Goal: Task Accomplishment & Management: Use online tool/utility

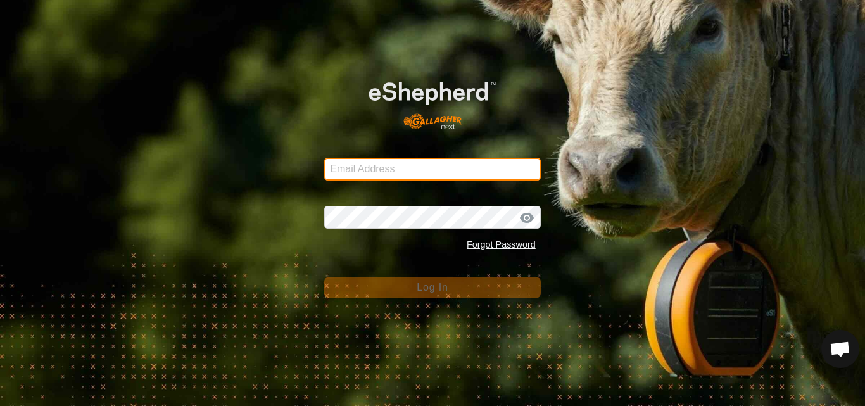
click at [376, 174] on input "Email Address" at bounding box center [432, 169] width 217 height 23
type input "[EMAIL_ADDRESS][DOMAIN_NAME]"
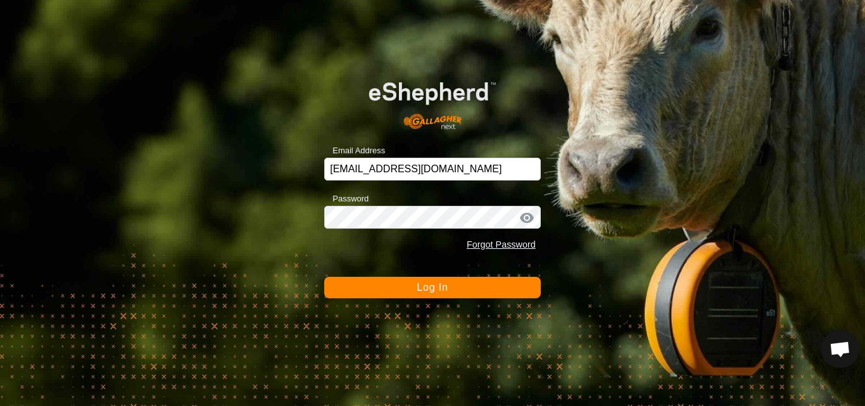
click at [429, 286] on span "Log In" at bounding box center [432, 287] width 31 height 11
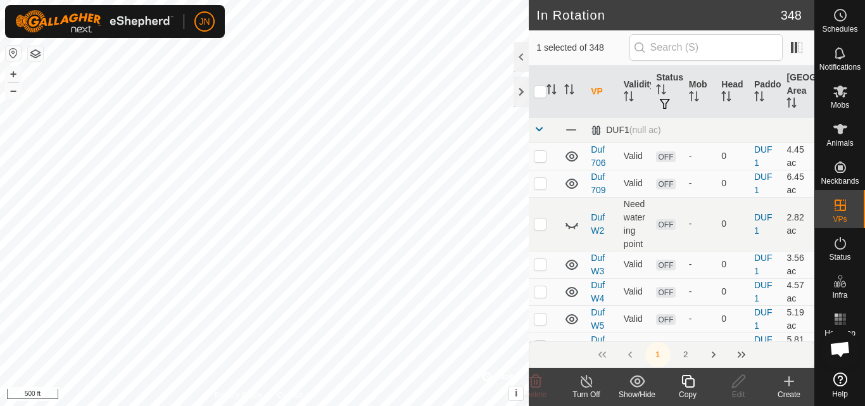
click at [689, 382] on icon at bounding box center [688, 381] width 16 height 15
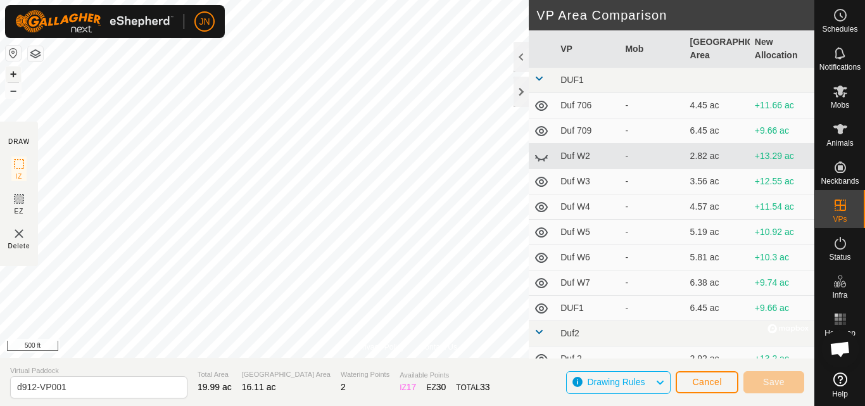
click at [13, 72] on button "+" at bounding box center [13, 74] width 15 height 15
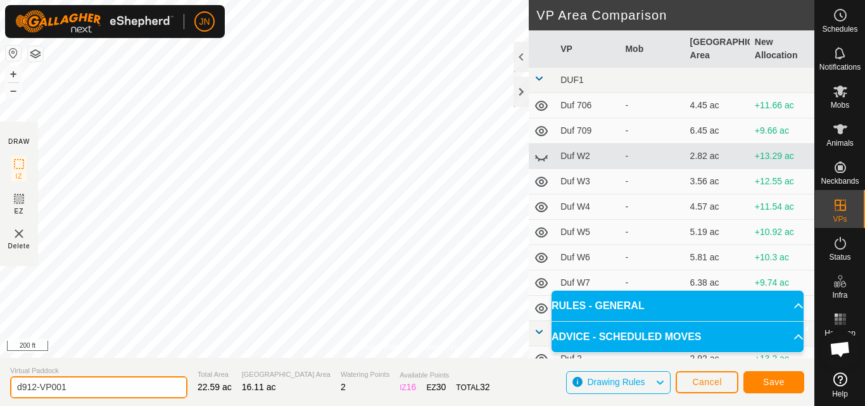
click at [79, 390] on input "d912-VP001" at bounding box center [98, 387] width 177 height 22
type input "d913"
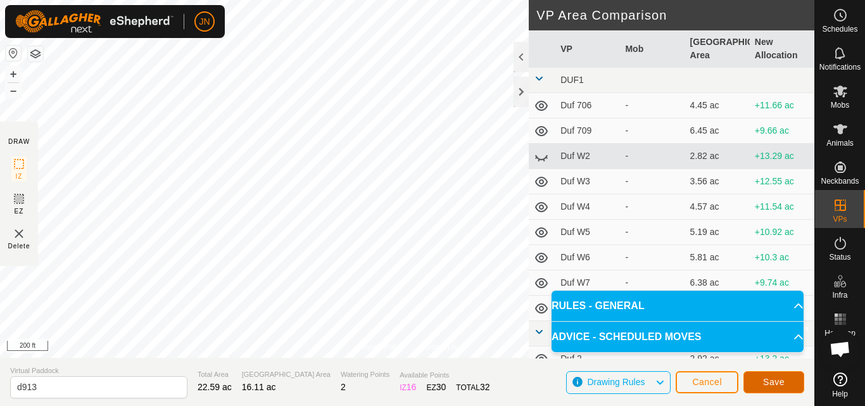
click at [766, 378] on span "Save" at bounding box center [774, 382] width 22 height 10
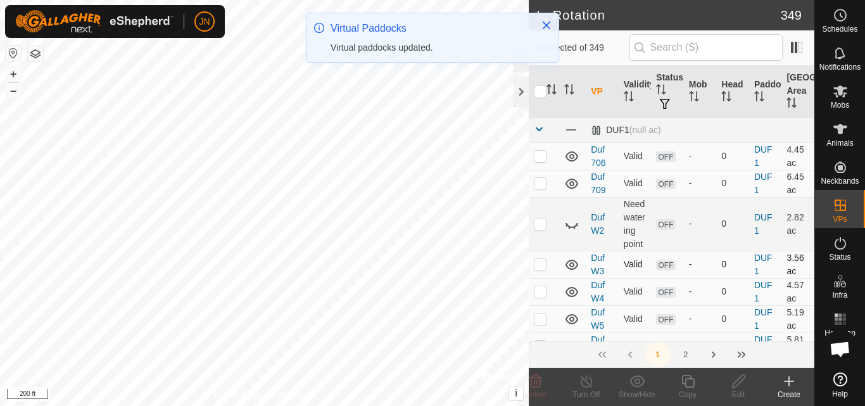
drag, startPoint x: 766, startPoint y: 378, endPoint x: 798, endPoint y: 290, distance: 92.8
click at [798, 290] on article "In Rotation 349 0 selected of 349 VP Validity Status Mob Head Paddock Grazing A…" at bounding box center [672, 203] width 286 height 406
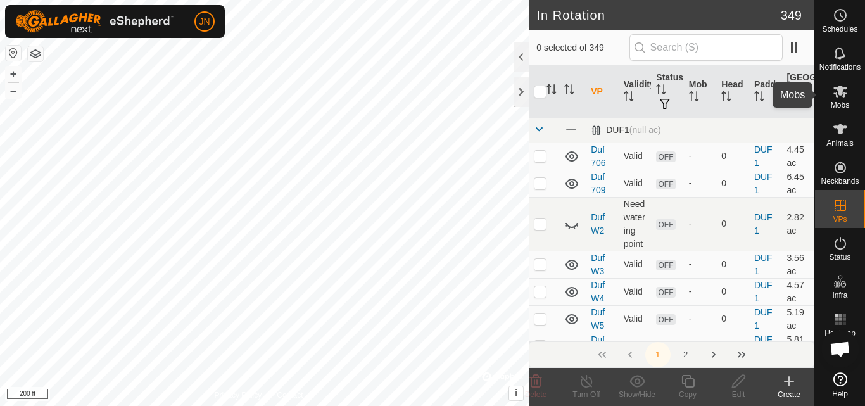
click at [845, 91] on icon at bounding box center [840, 91] width 15 height 15
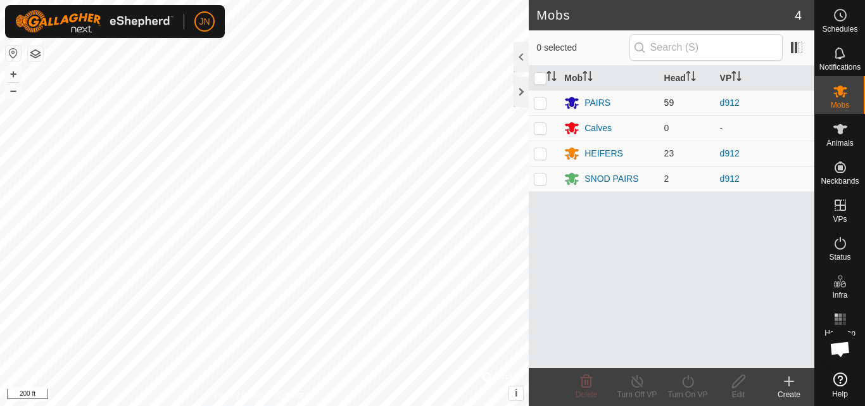
click at [544, 100] on p-checkbox at bounding box center [540, 103] width 13 height 10
checkbox input "true"
click at [540, 153] on p-checkbox at bounding box center [540, 153] width 13 height 10
checkbox input "true"
click at [540, 177] on p-checkbox at bounding box center [540, 179] width 13 height 10
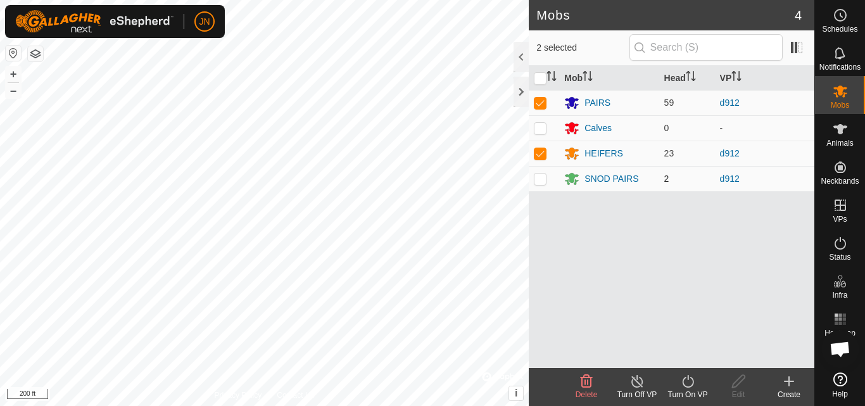
checkbox input "true"
click at [680, 312] on div "Mob Head VP PAIRS 59 d912 Calves 0 - HEIFERS 23 d912 SNOD PAIRS 2 d912" at bounding box center [672, 217] width 286 height 302
click at [689, 383] on icon at bounding box center [688, 381] width 16 height 15
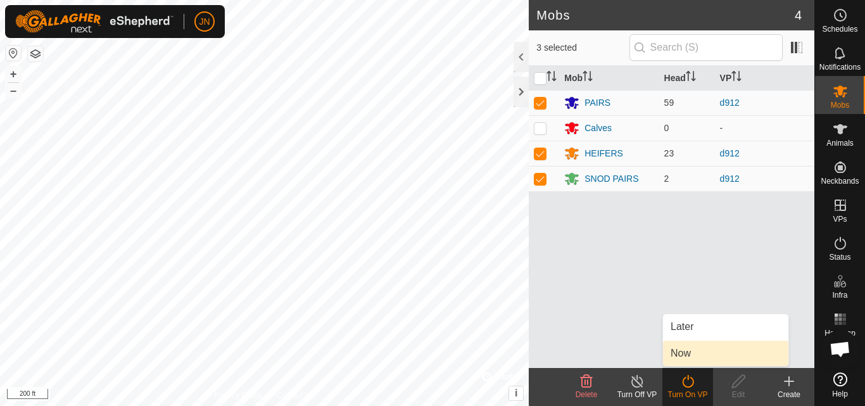
click at [694, 353] on link "Now" at bounding box center [725, 353] width 125 height 25
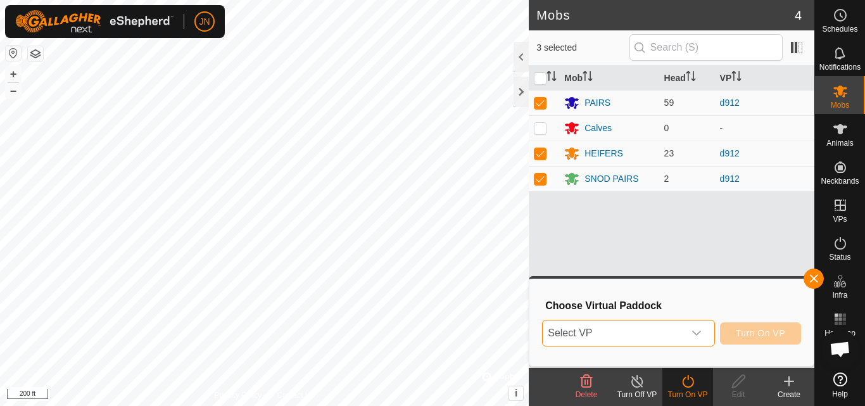
click at [639, 333] on span "Select VP" at bounding box center [613, 333] width 141 height 25
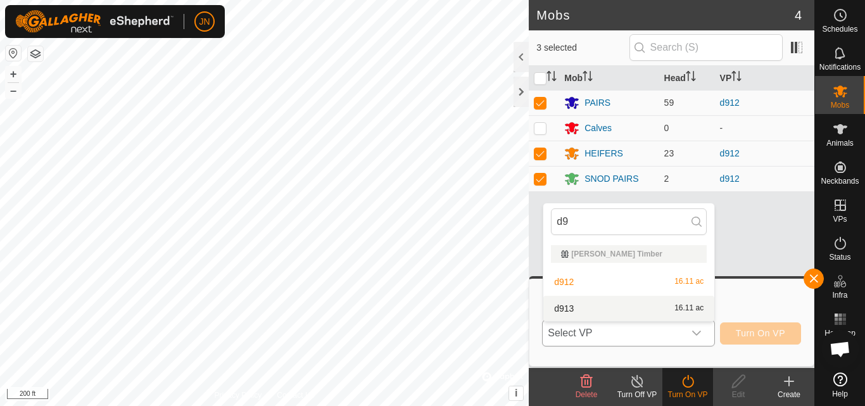
type input "d9"
click at [655, 310] on li "d913 16.11 ac" at bounding box center [628, 308] width 171 height 25
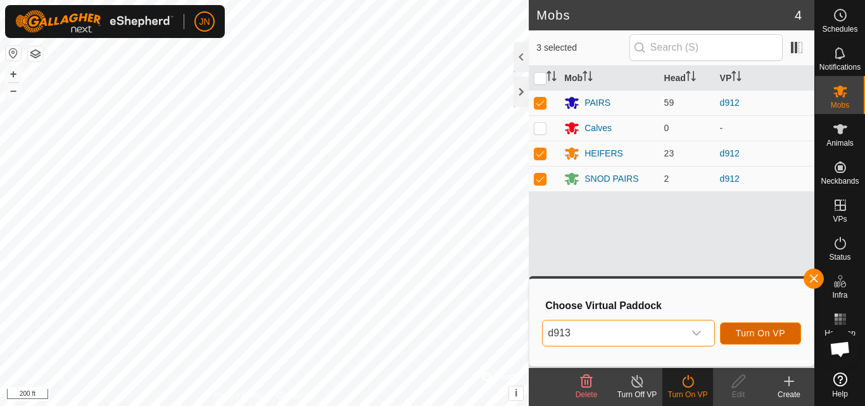
click at [758, 330] on span "Turn On VP" at bounding box center [760, 333] width 49 height 10
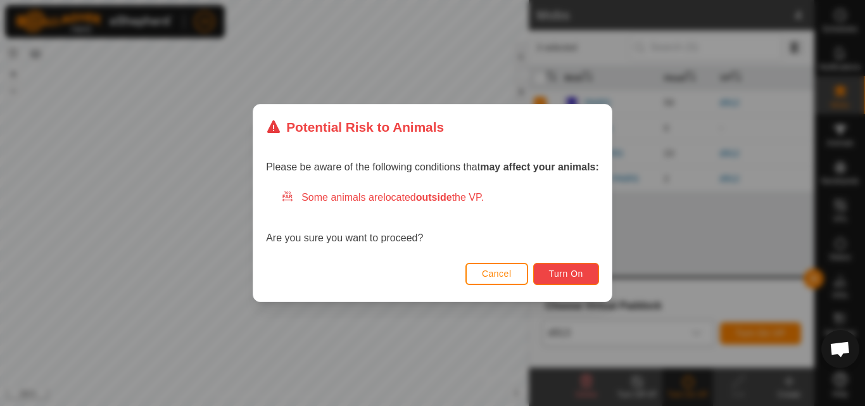
click at [574, 277] on span "Turn On" at bounding box center [566, 274] width 34 height 10
